Goal: Task Accomplishment & Management: Use online tool/utility

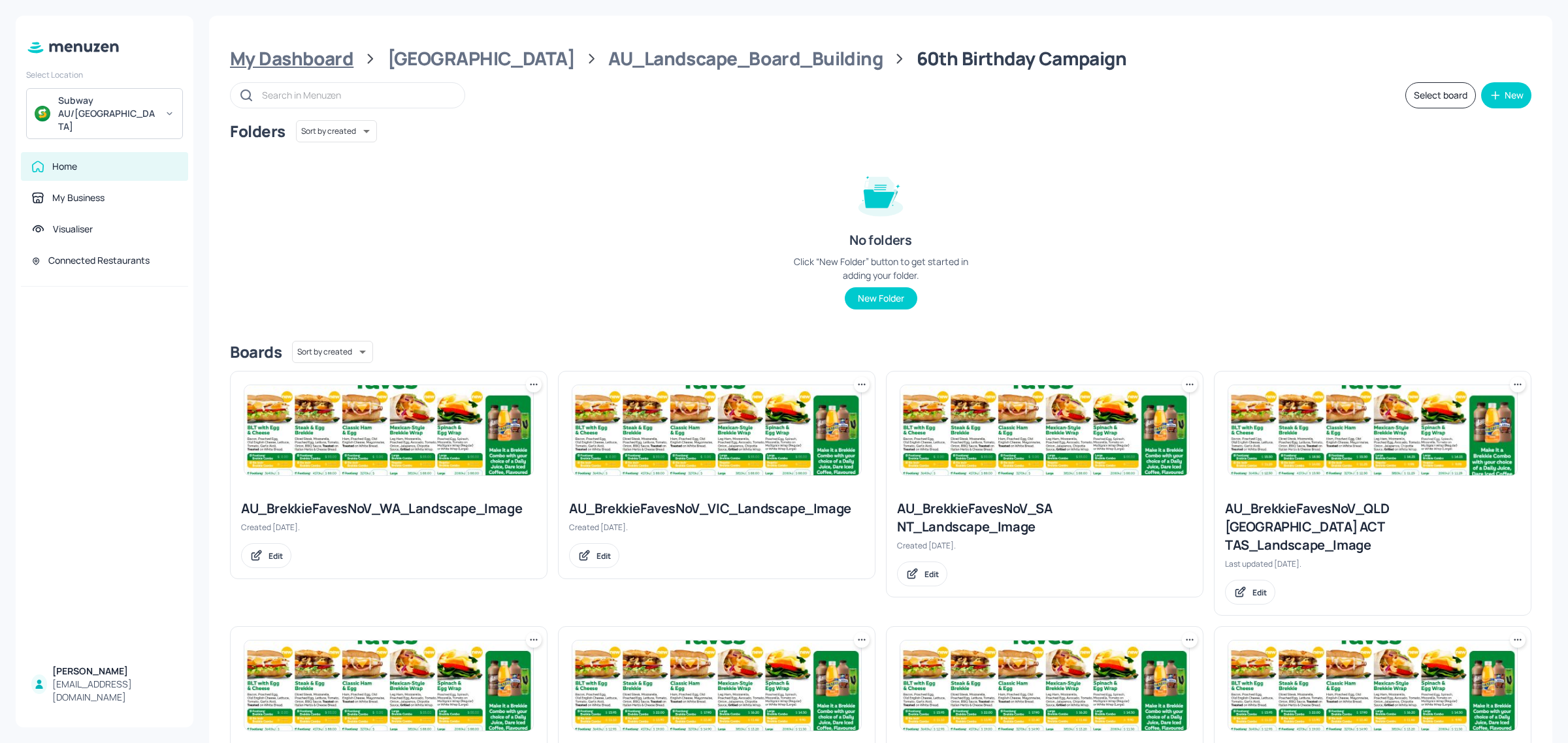
click at [301, 55] on div "My Dashboard" at bounding box center [291, 58] width 123 height 24
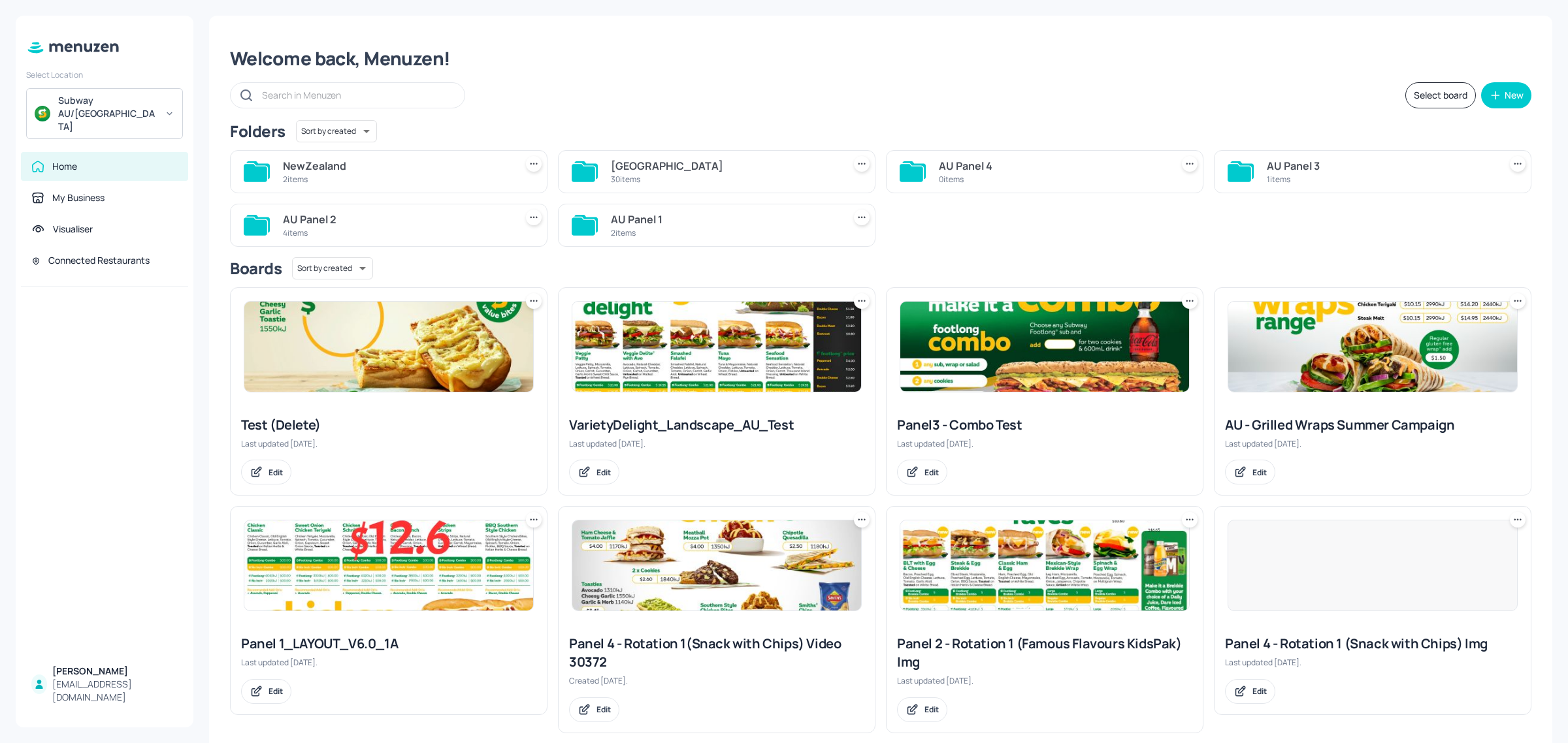
click at [346, 167] on div "NewZealand" at bounding box center [397, 166] width 228 height 16
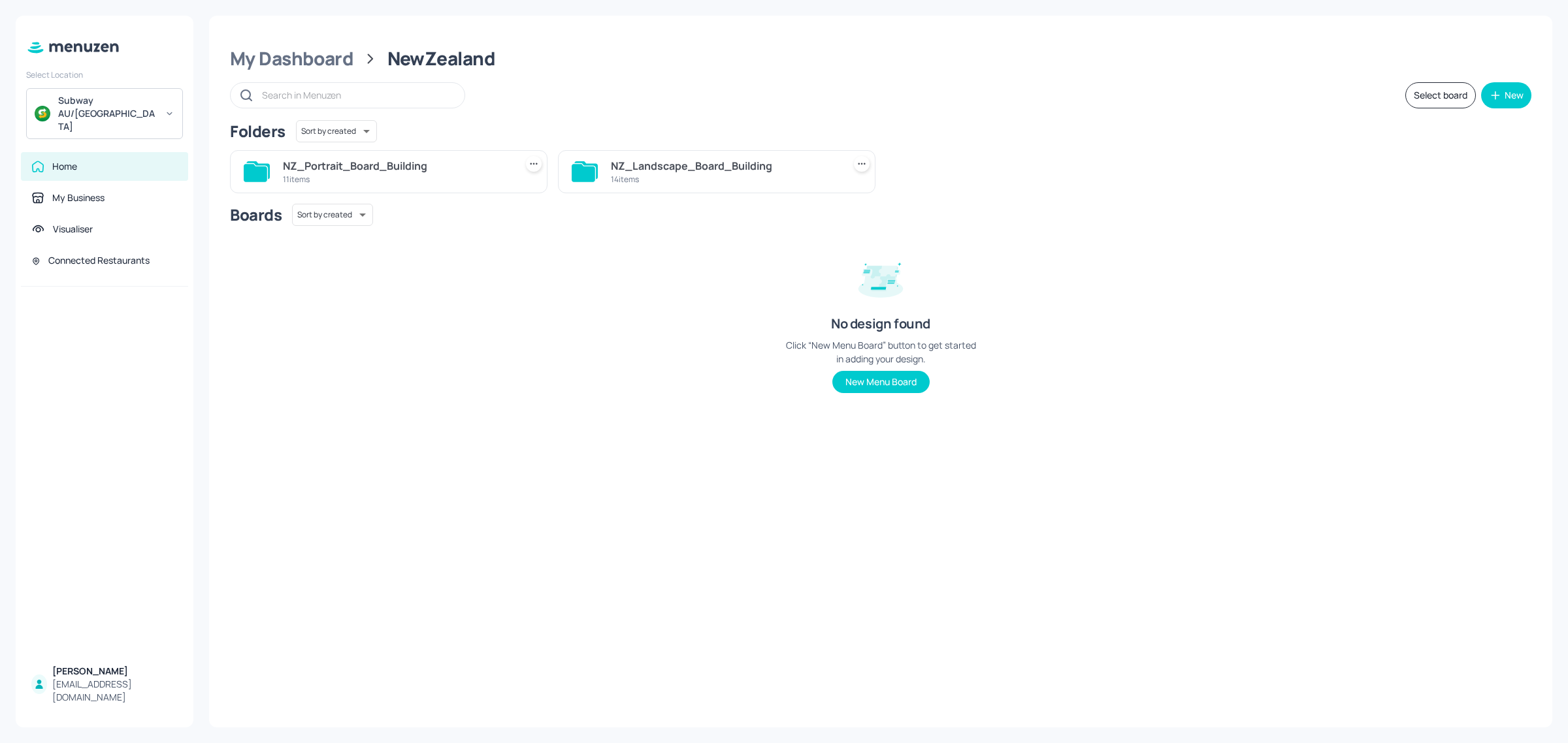
click at [666, 164] on div "NZ_Landscape_Board_Building" at bounding box center [724, 166] width 228 height 16
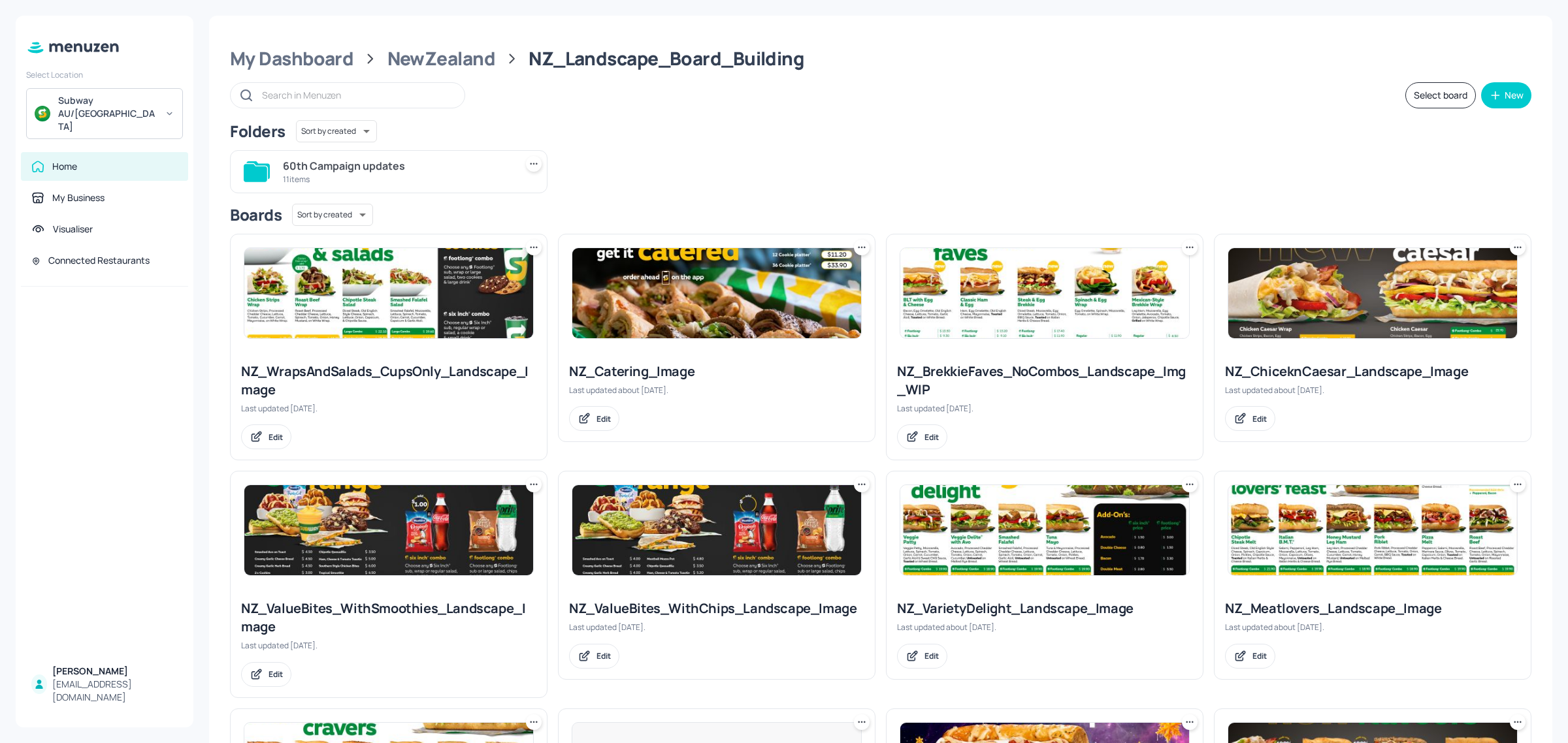
click at [403, 170] on div "60th Campaign updates" at bounding box center [397, 166] width 228 height 16
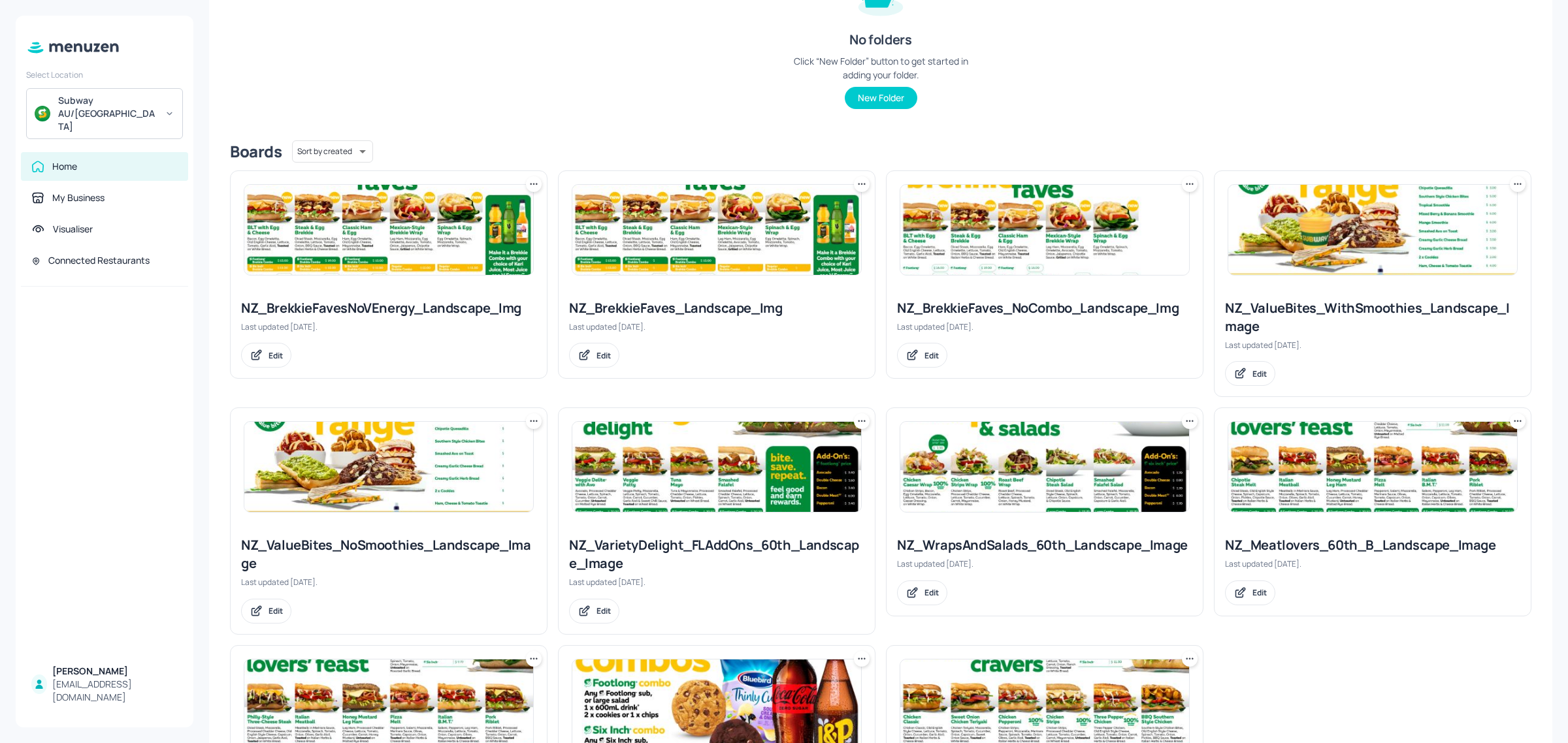
scroll to position [200, 0]
click at [1353, 236] on img at bounding box center [1372, 230] width 289 height 90
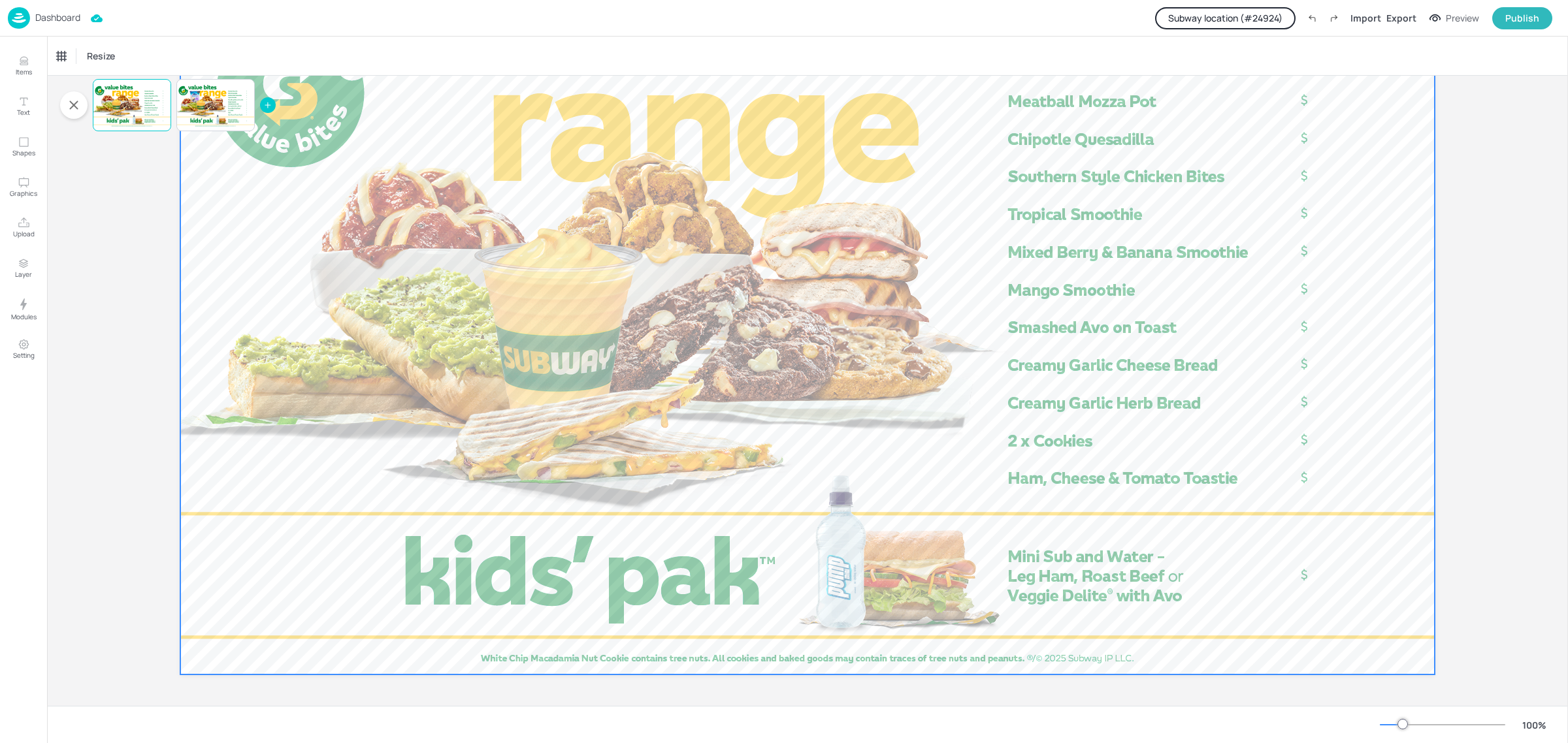
scroll to position [149, 0]
click at [1201, 24] on button "Subway location (# 24924 )" at bounding box center [1225, 19] width 140 height 23
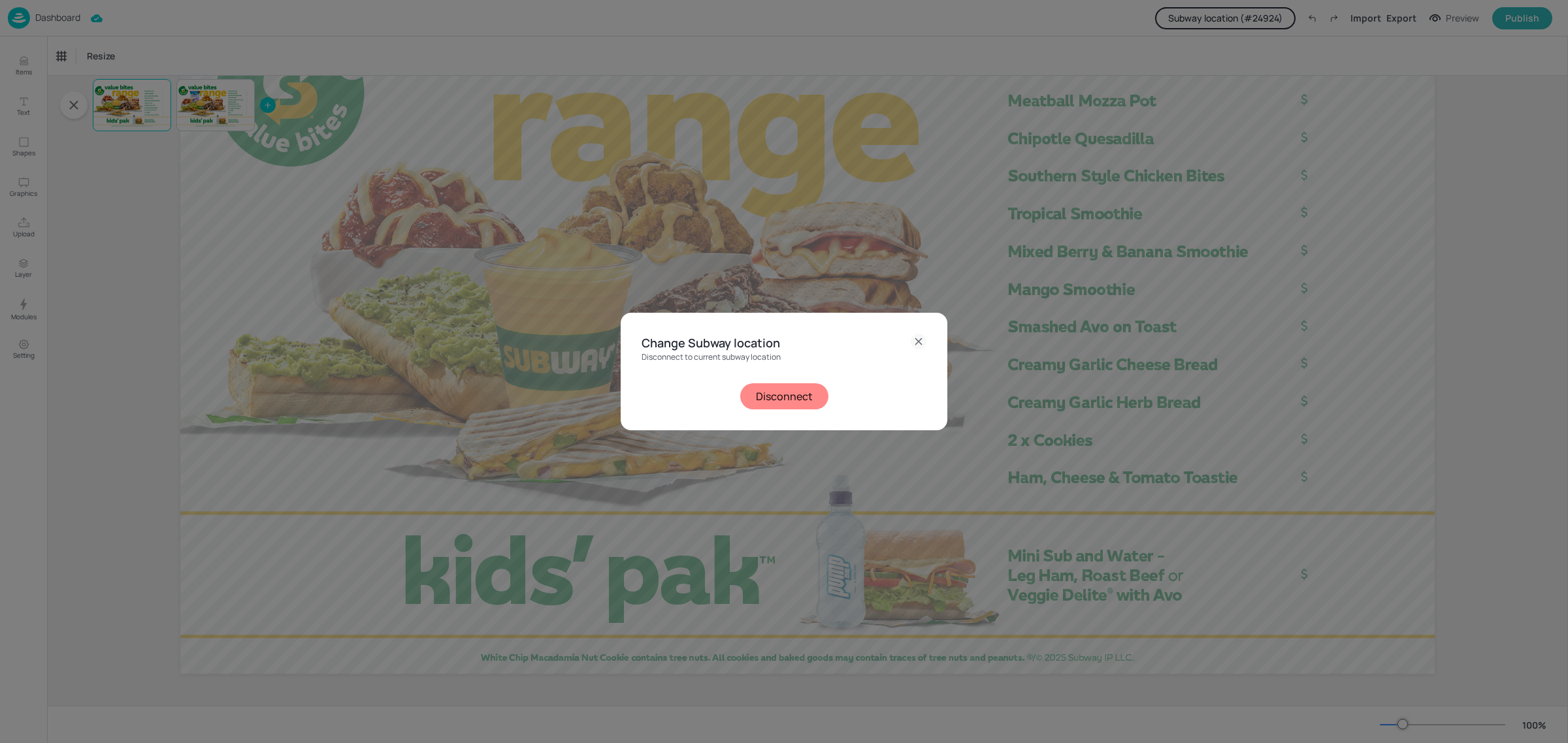
click at [792, 403] on button "Disconnect" at bounding box center [784, 397] width 88 height 26
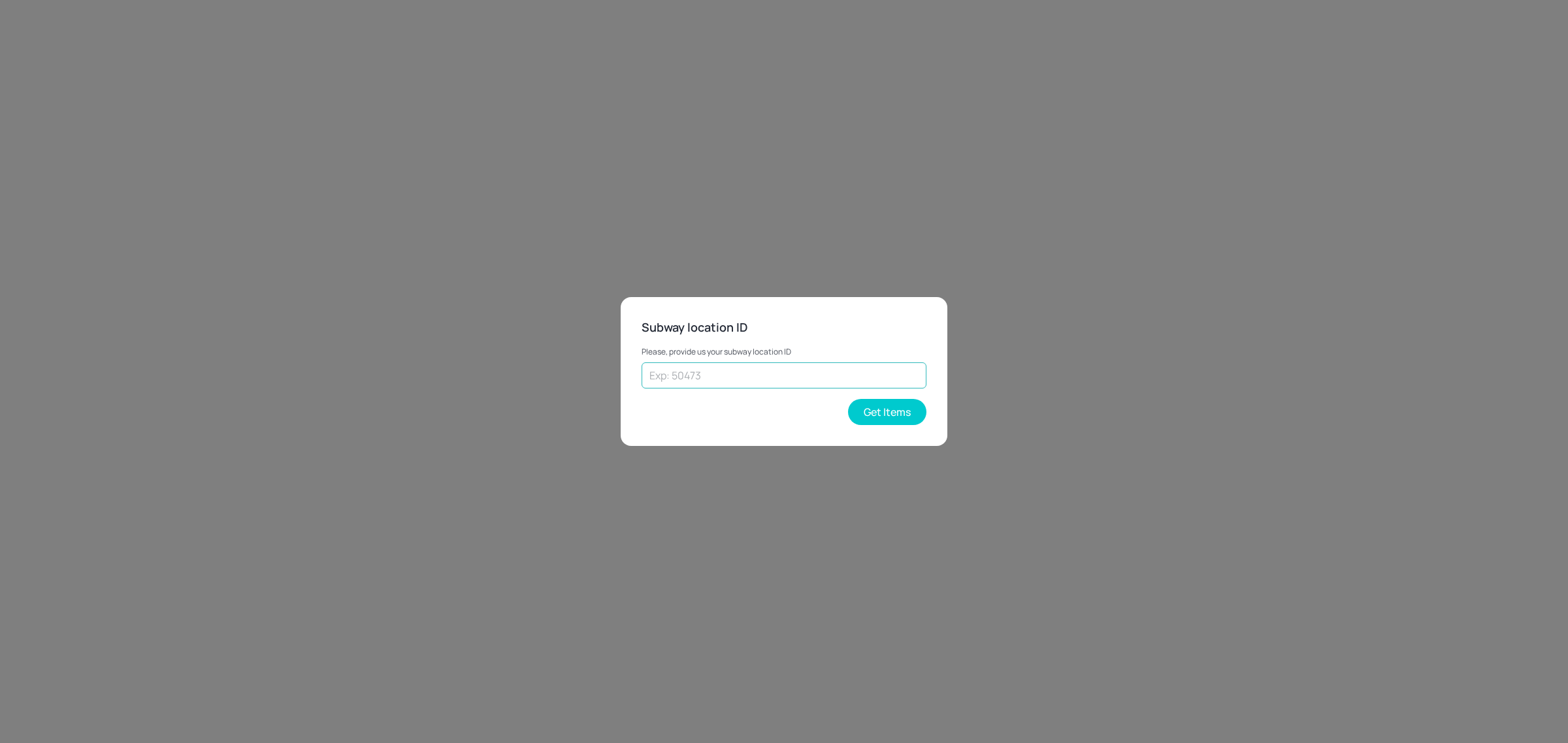
click at [697, 377] on input "text" at bounding box center [784, 375] width 285 height 26
paste input "42939"
type input "42939"
click at [912, 415] on button "Get Items" at bounding box center [887, 412] width 78 height 26
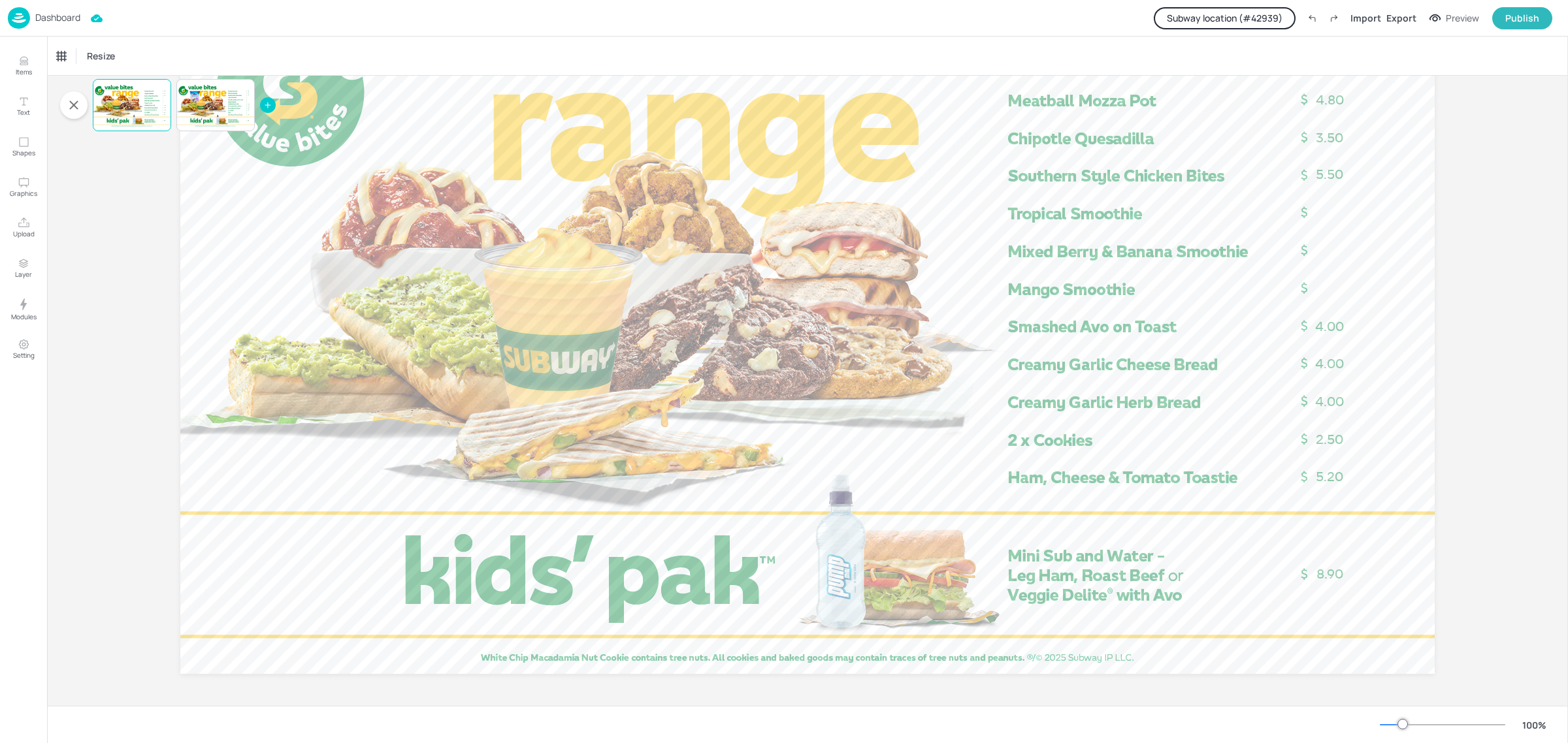
click at [46, 14] on p "Dashboard" at bounding box center [58, 18] width 45 height 9
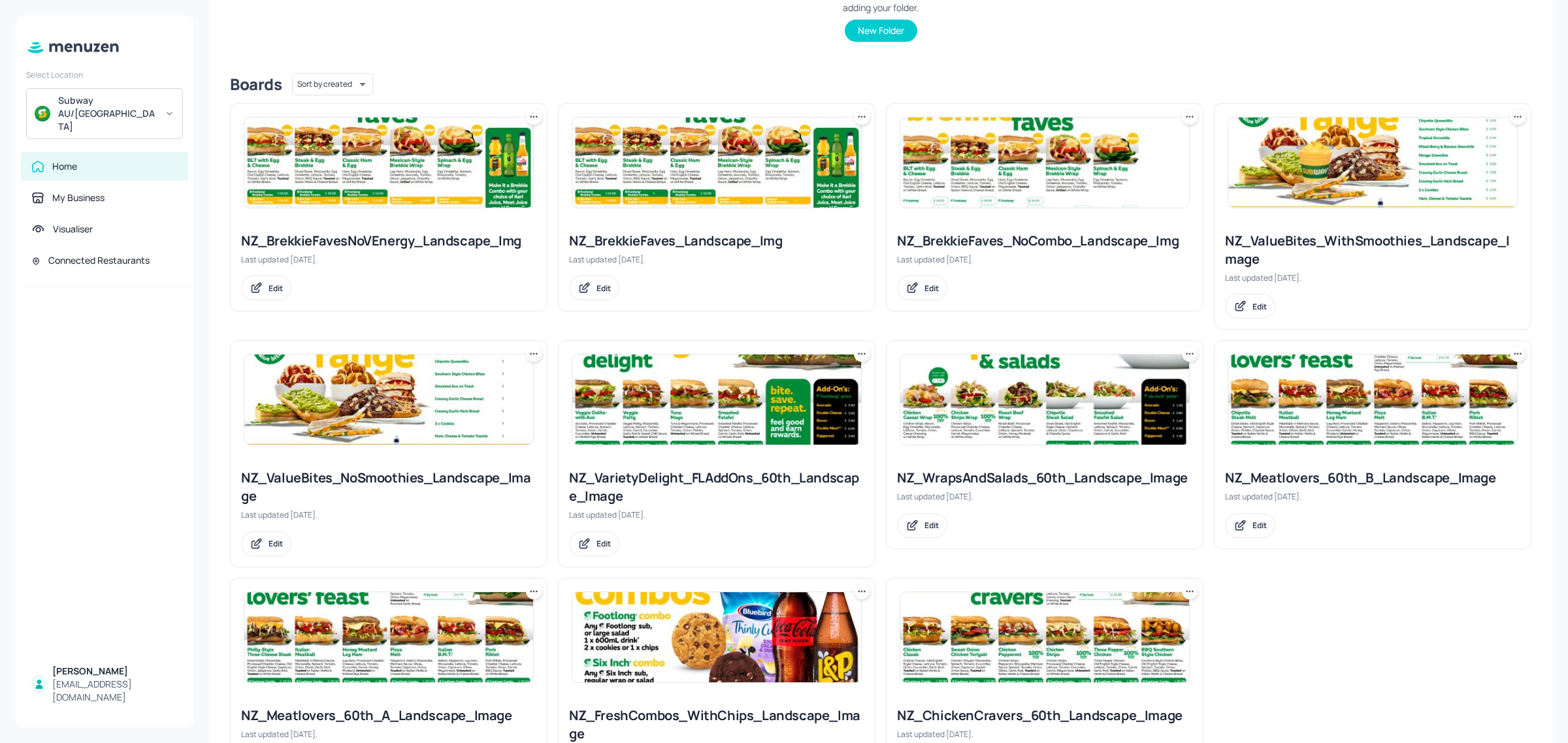
scroll to position [326, 0]
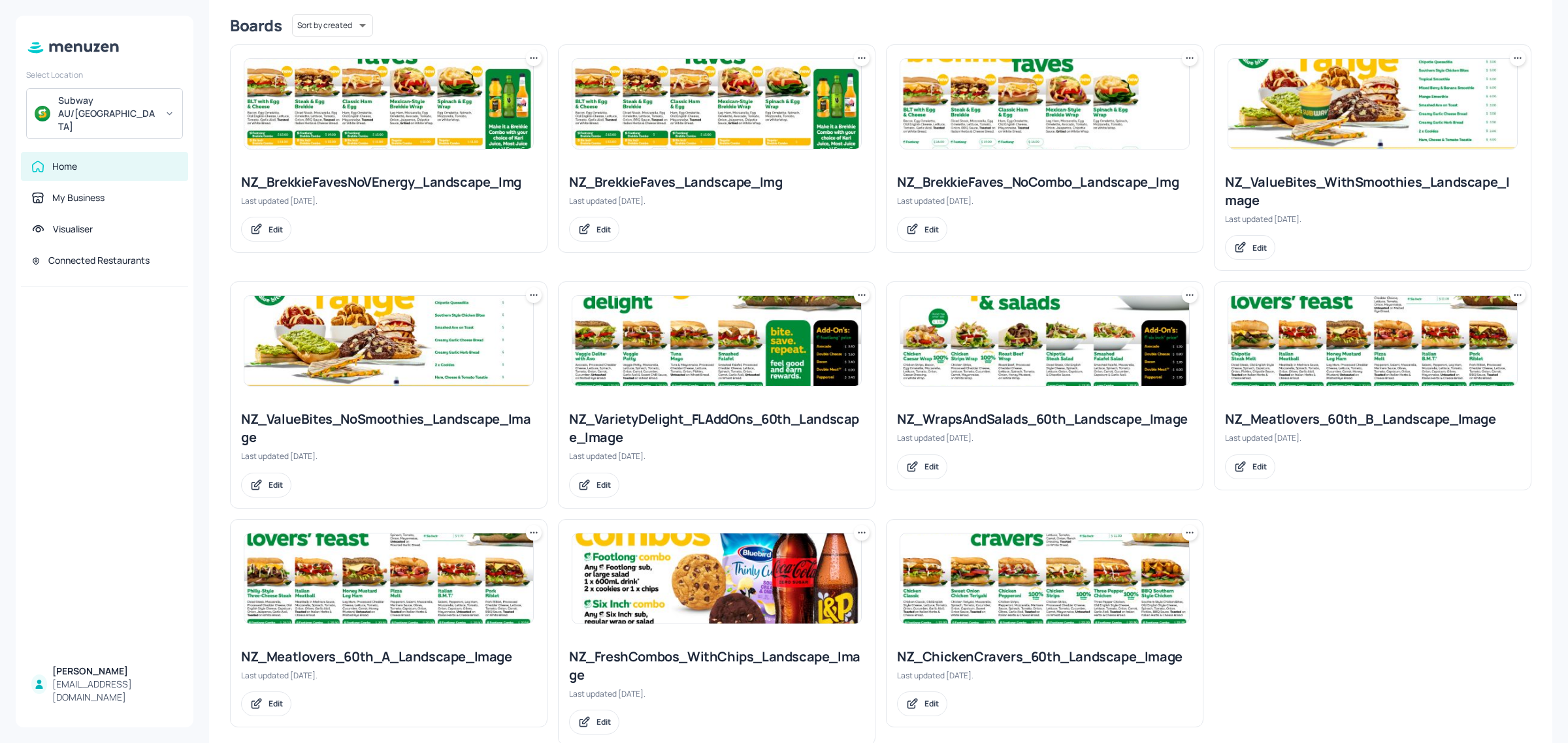
click at [694, 609] on img at bounding box center [716, 578] width 289 height 90
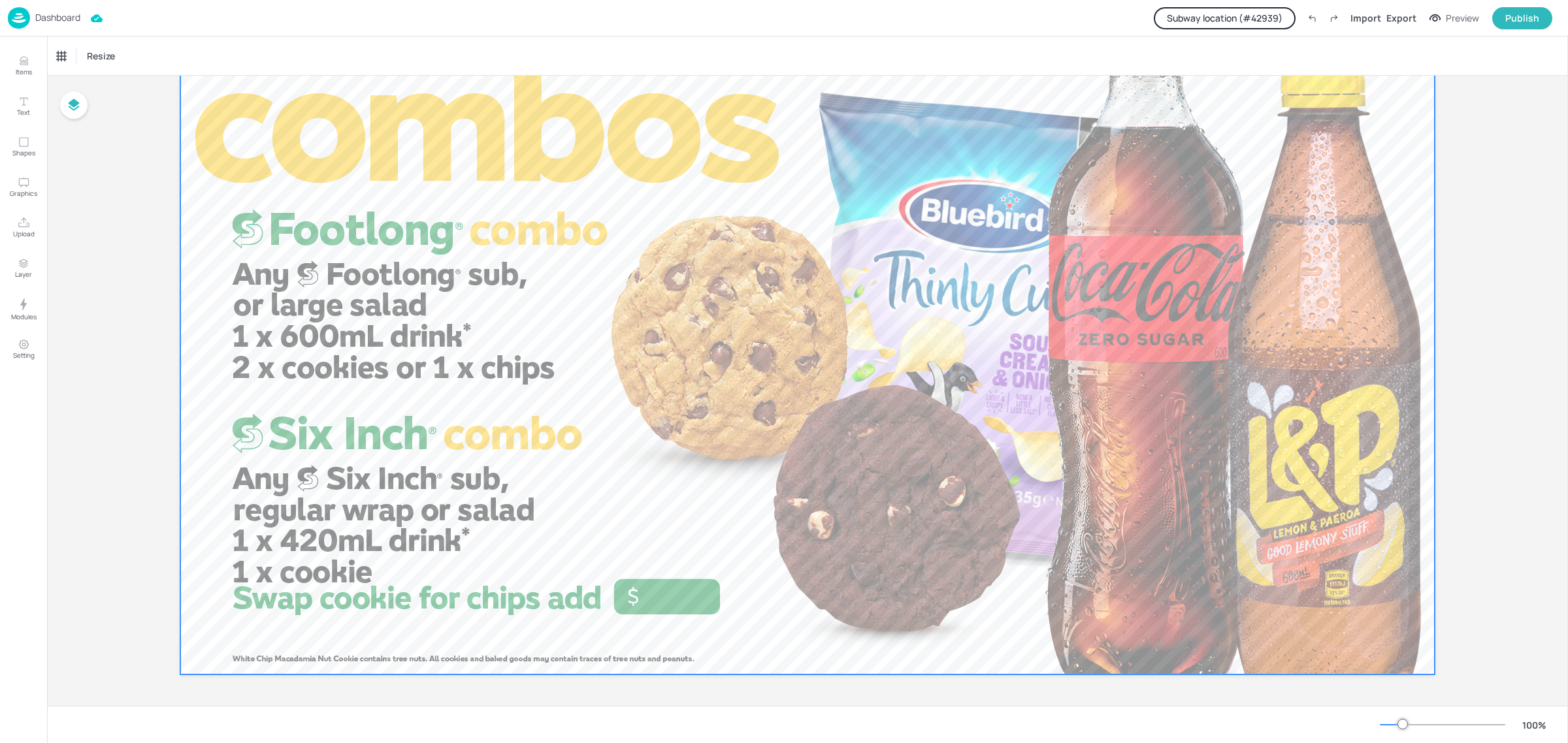
scroll to position [149, 0]
click at [50, 18] on p "Dashboard" at bounding box center [58, 18] width 45 height 9
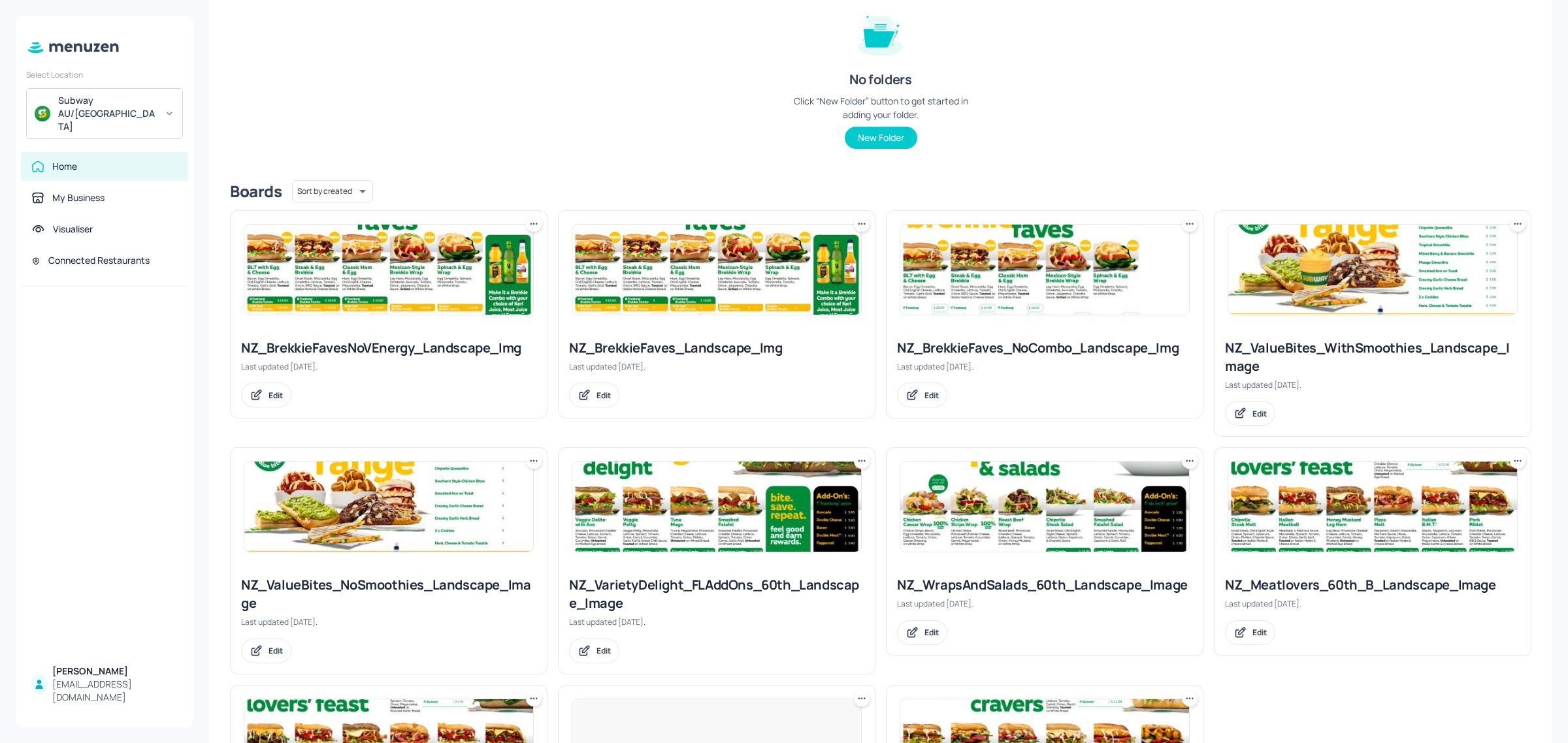
scroll to position [245, 0]
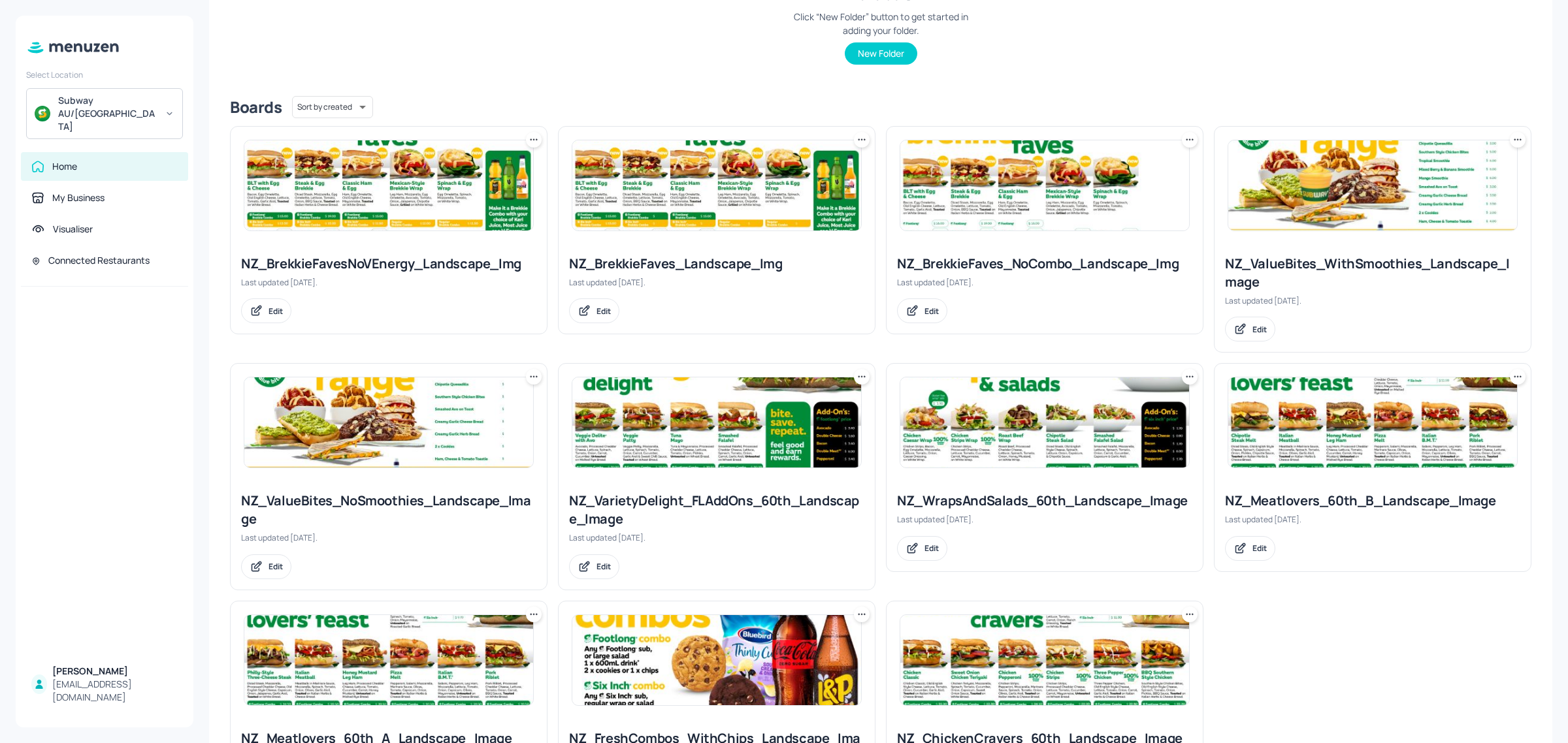
click at [372, 437] on img at bounding box center [388, 422] width 289 height 90
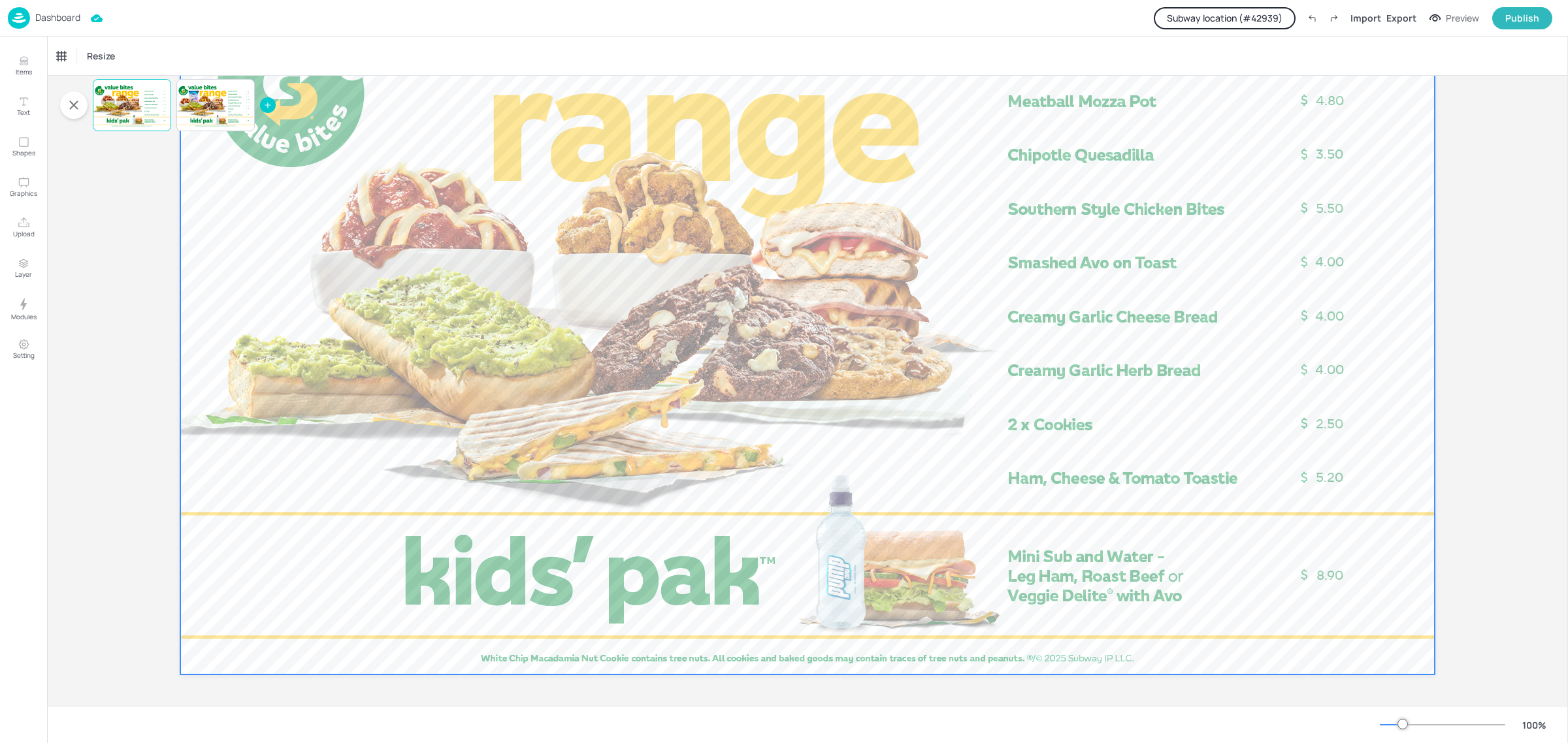
scroll to position [149, 0]
